Goal: Navigation & Orientation: Find specific page/section

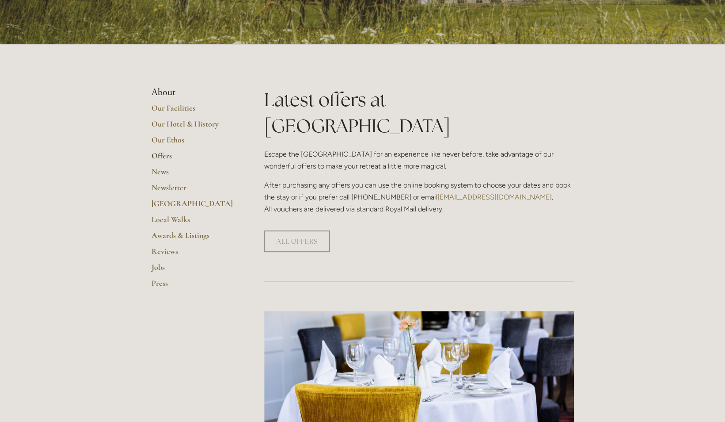
scroll to position [143, 0]
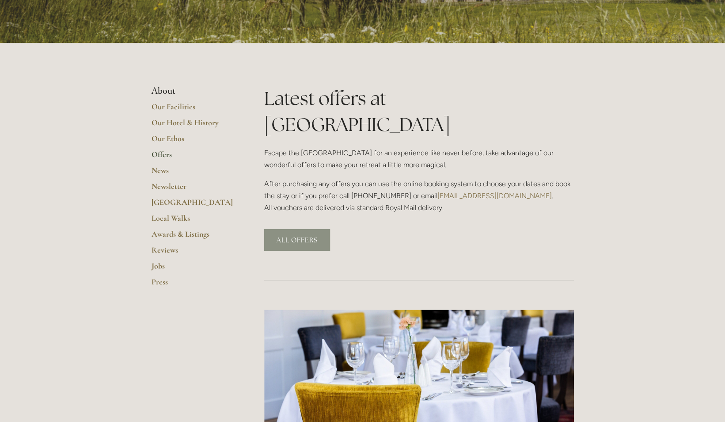
click at [295, 229] on link "ALL OFFERS" at bounding box center [297, 240] width 66 height 22
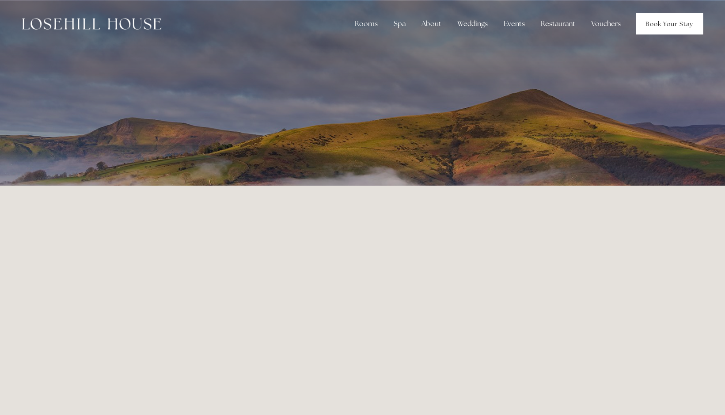
click at [682, 25] on link "Book Your Stay" at bounding box center [669, 23] width 67 height 21
click at [679, 27] on link "Book Your Stay" at bounding box center [669, 23] width 67 height 21
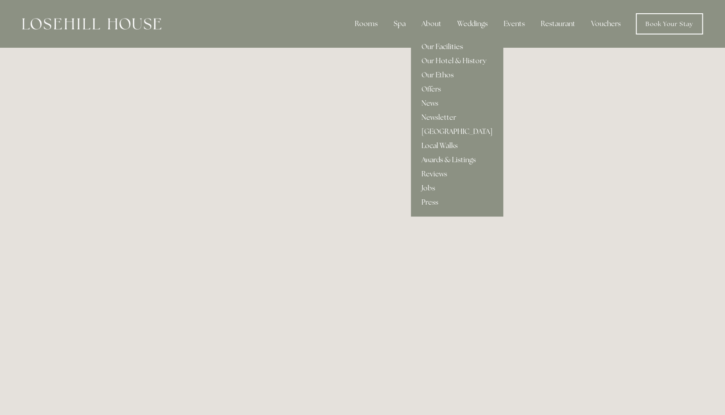
click at [434, 45] on link "Our Facilities" at bounding box center [457, 47] width 92 height 14
click at [451, 44] on link "Our Facilities" at bounding box center [457, 47] width 92 height 14
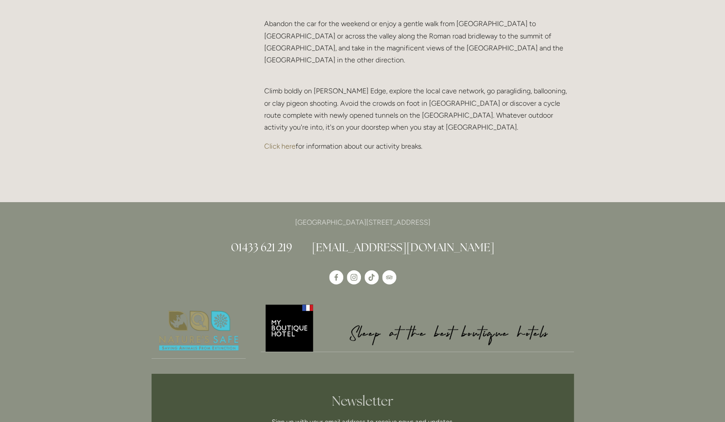
scroll to position [1913, 0]
